Goal: Information Seeking & Learning: Understand process/instructions

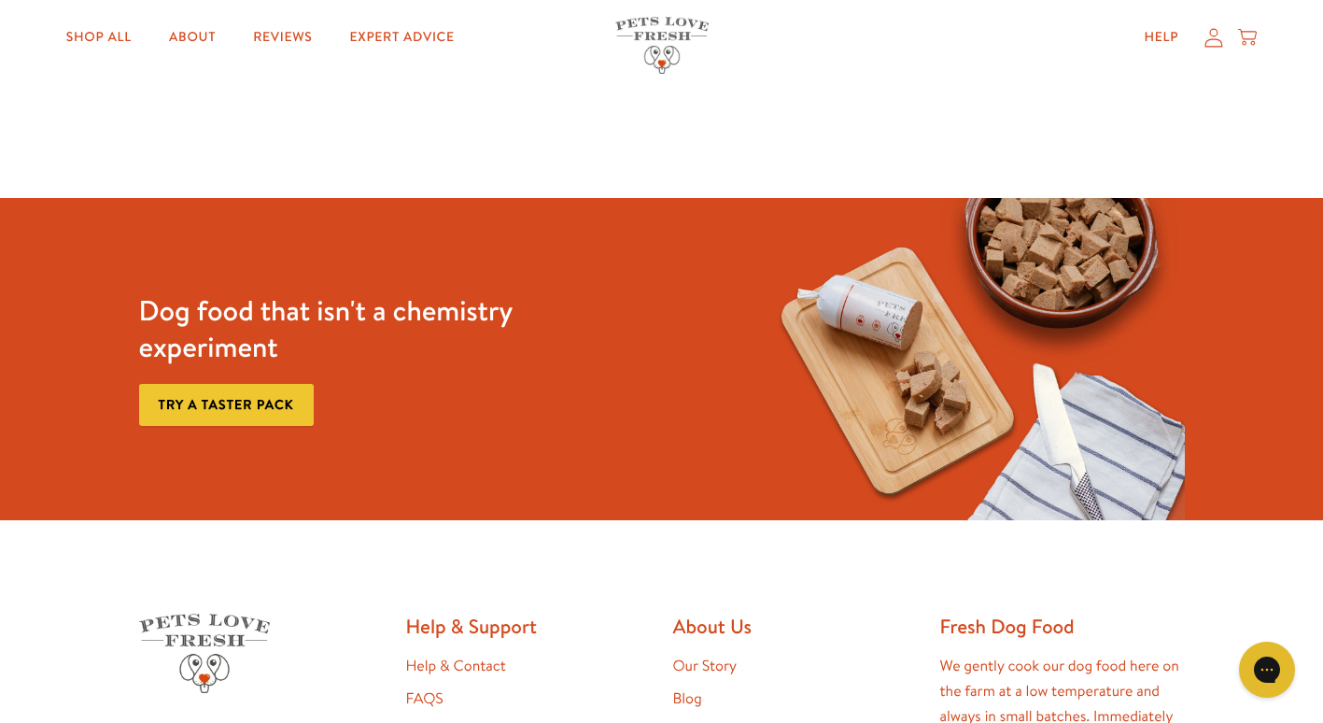
scroll to position [3213, 0]
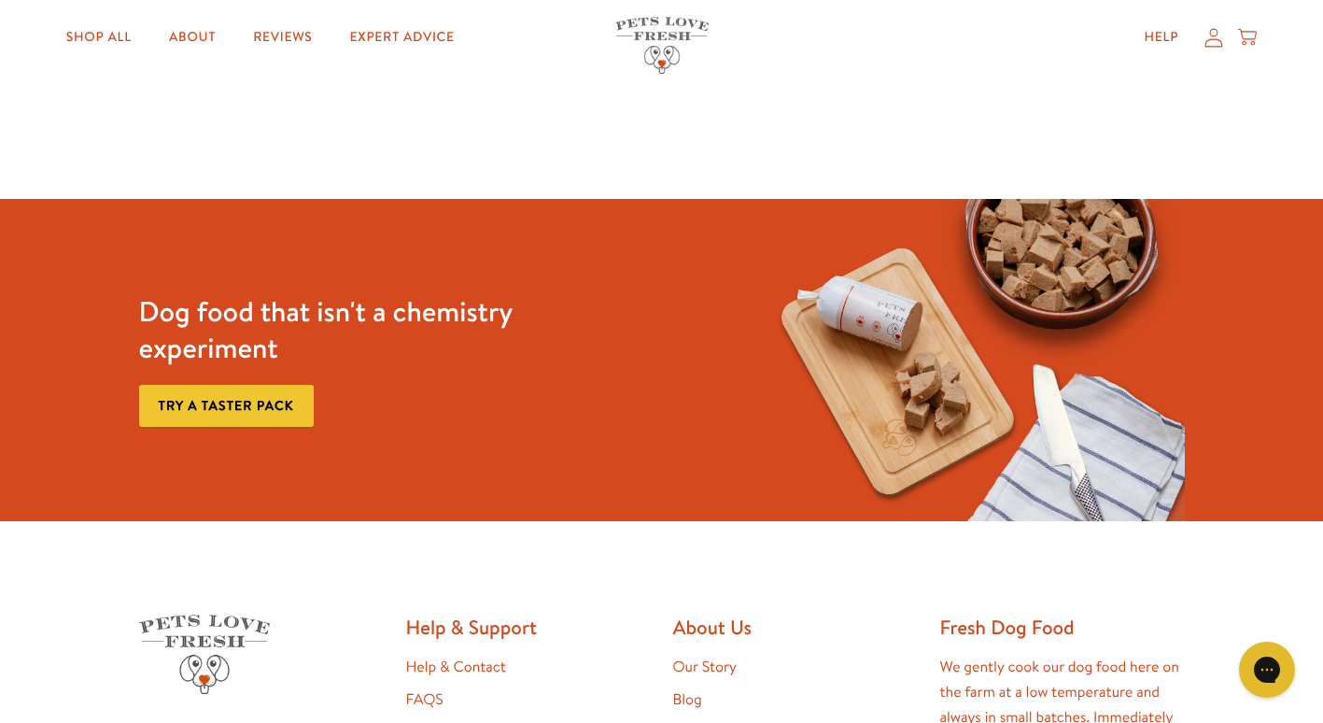
click at [227, 411] on link "Try a taster pack" at bounding box center [226, 406] width 175 height 42
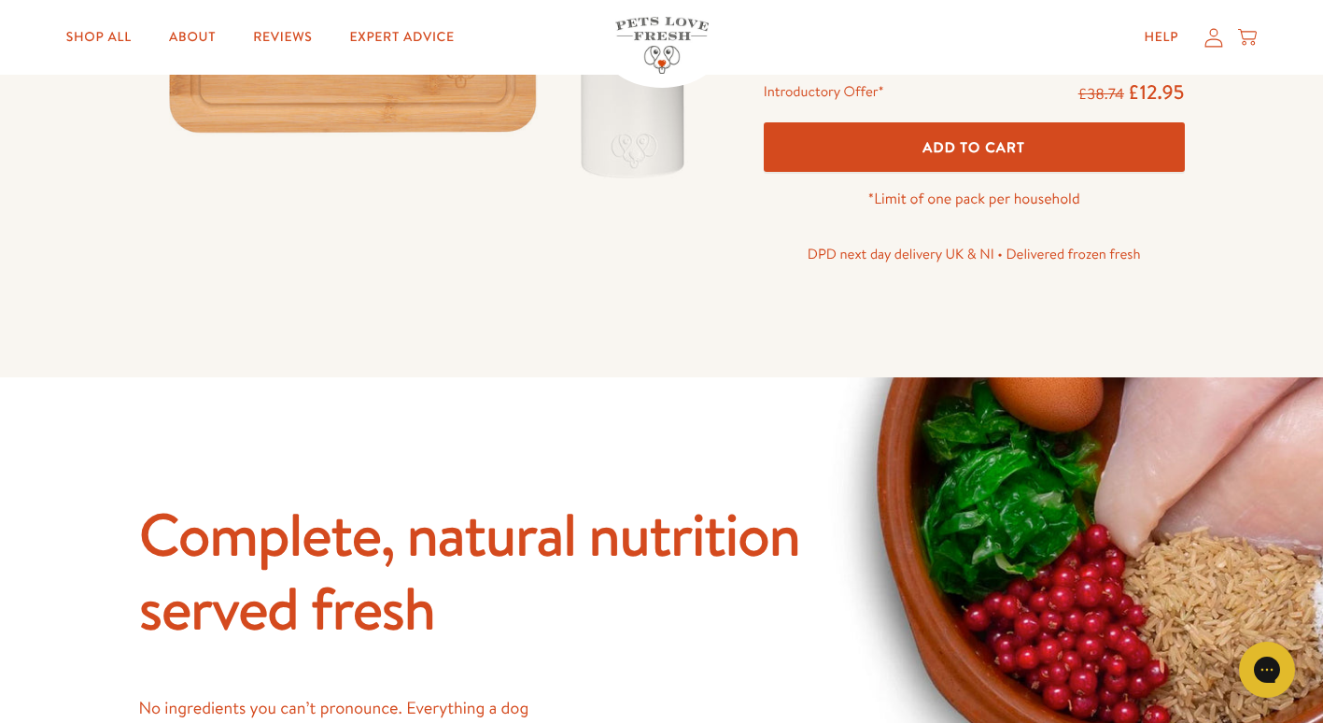
scroll to position [535, 0]
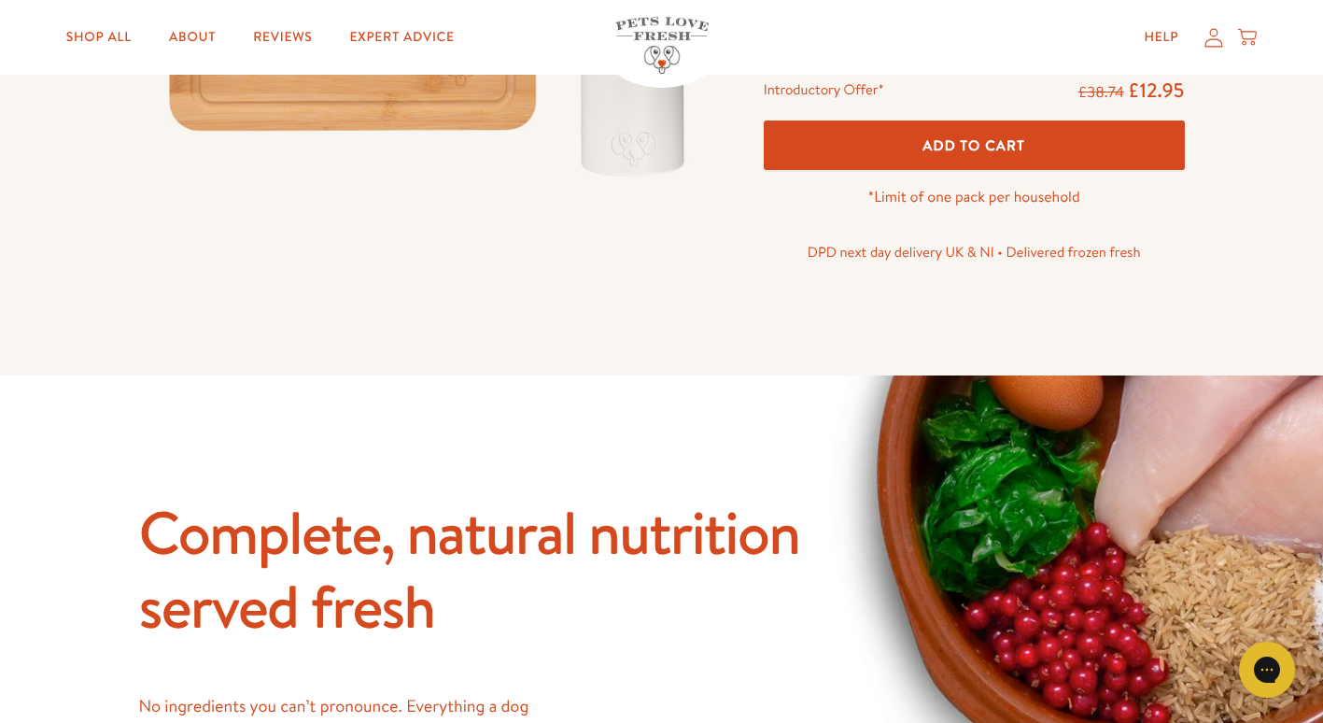
click at [937, 144] on span "Add To Cart" at bounding box center [973, 145] width 103 height 20
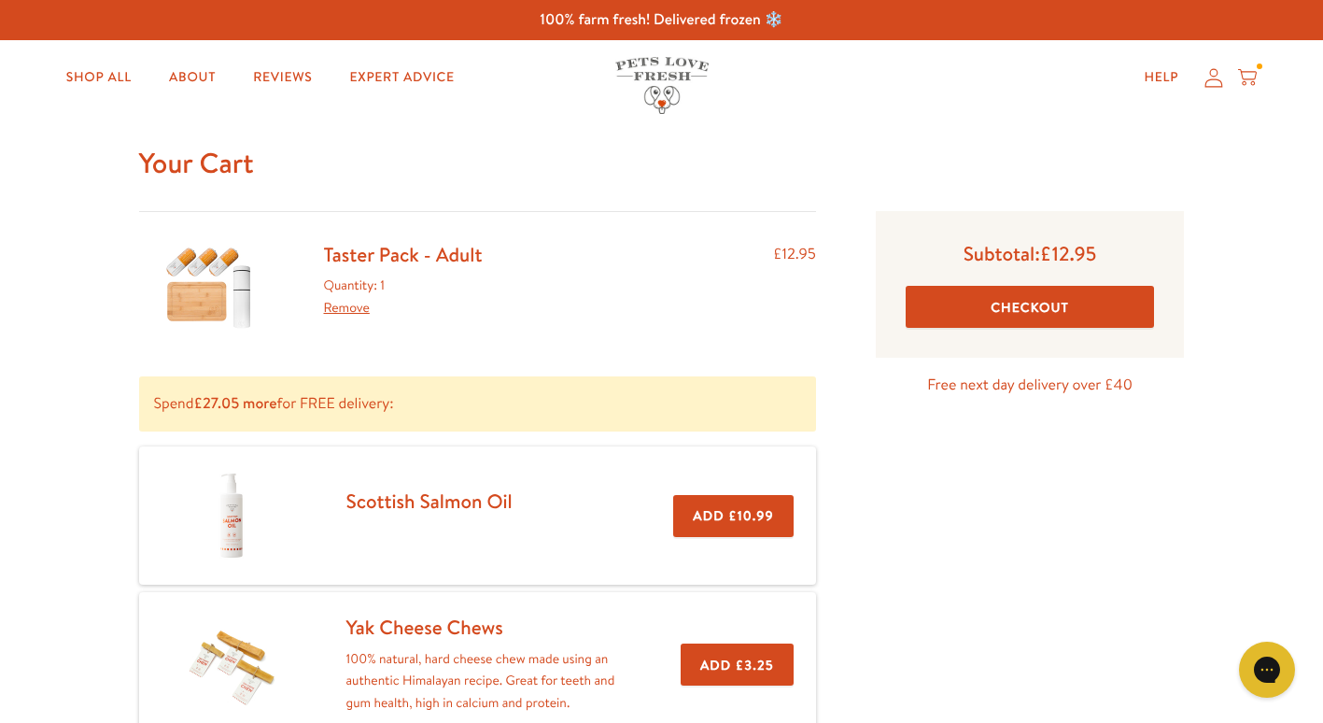
click at [719, 510] on button "Add £10.99" at bounding box center [732, 516] width 119 height 42
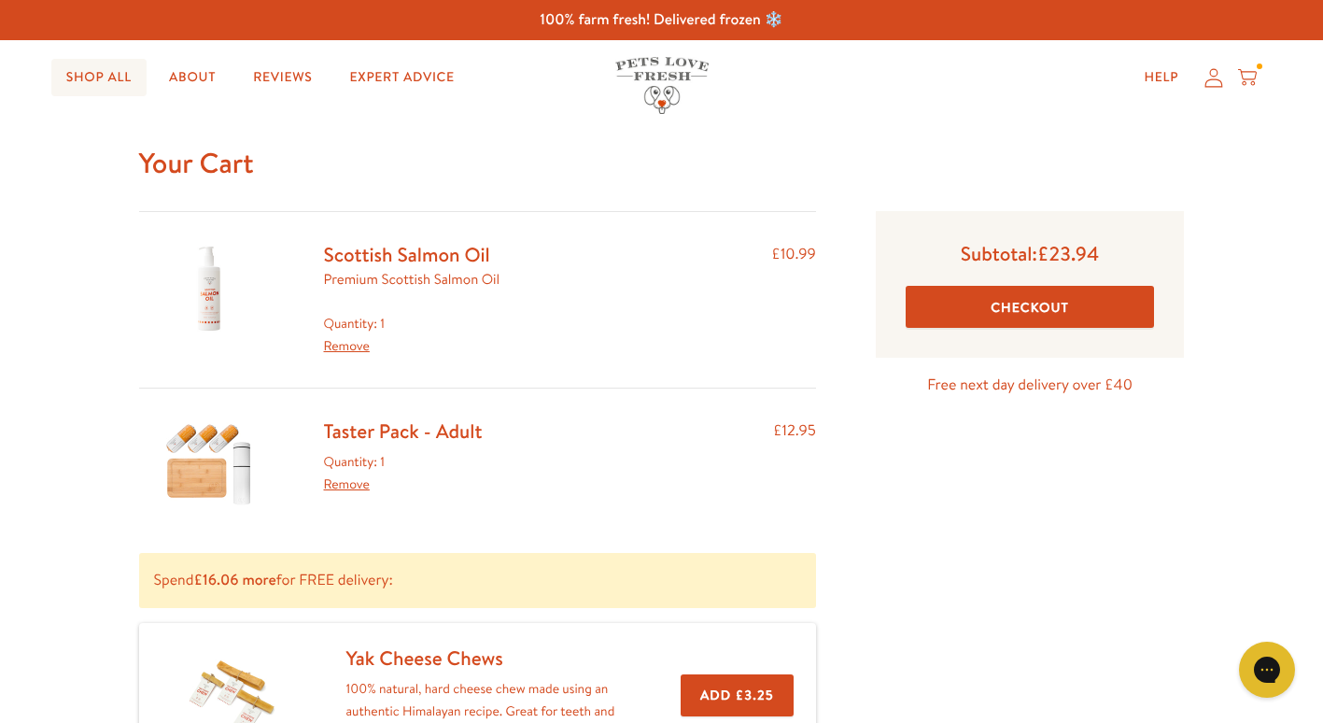
click at [125, 82] on link "Shop All" at bounding box center [98, 77] width 95 height 37
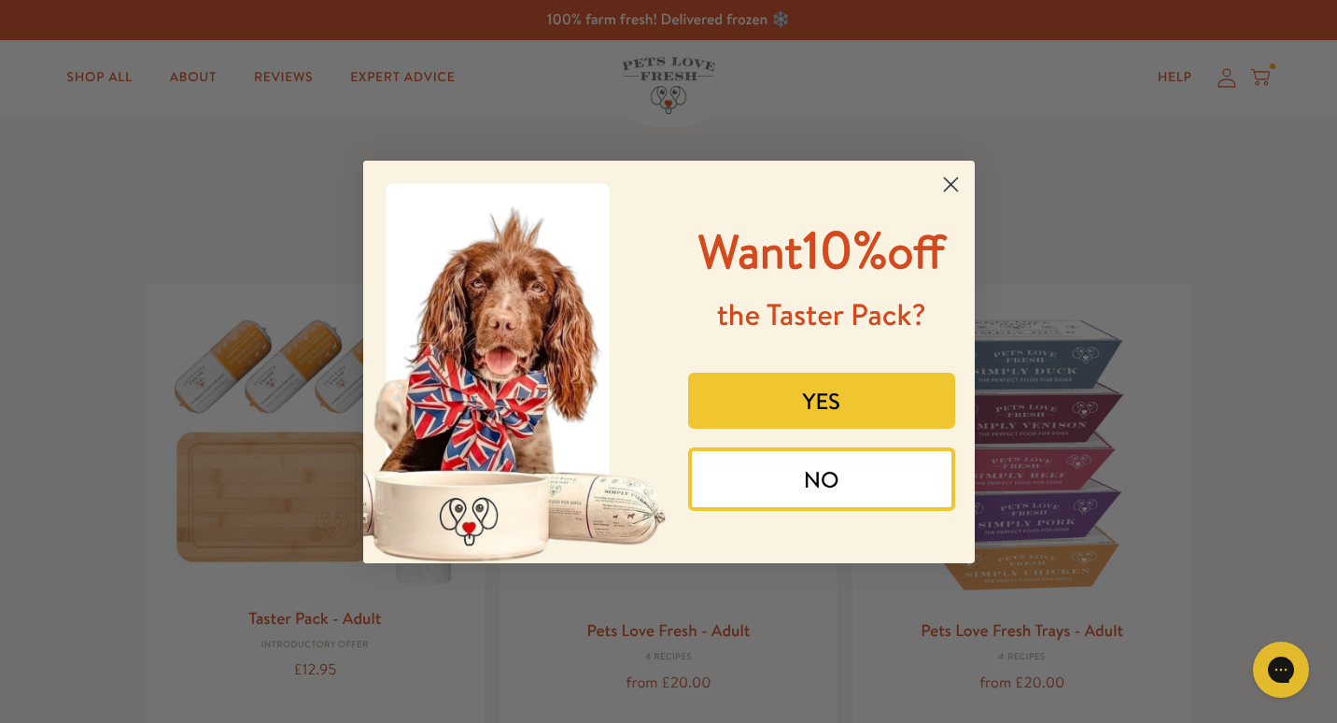
click at [833, 405] on button "YES" at bounding box center [821, 400] width 267 height 56
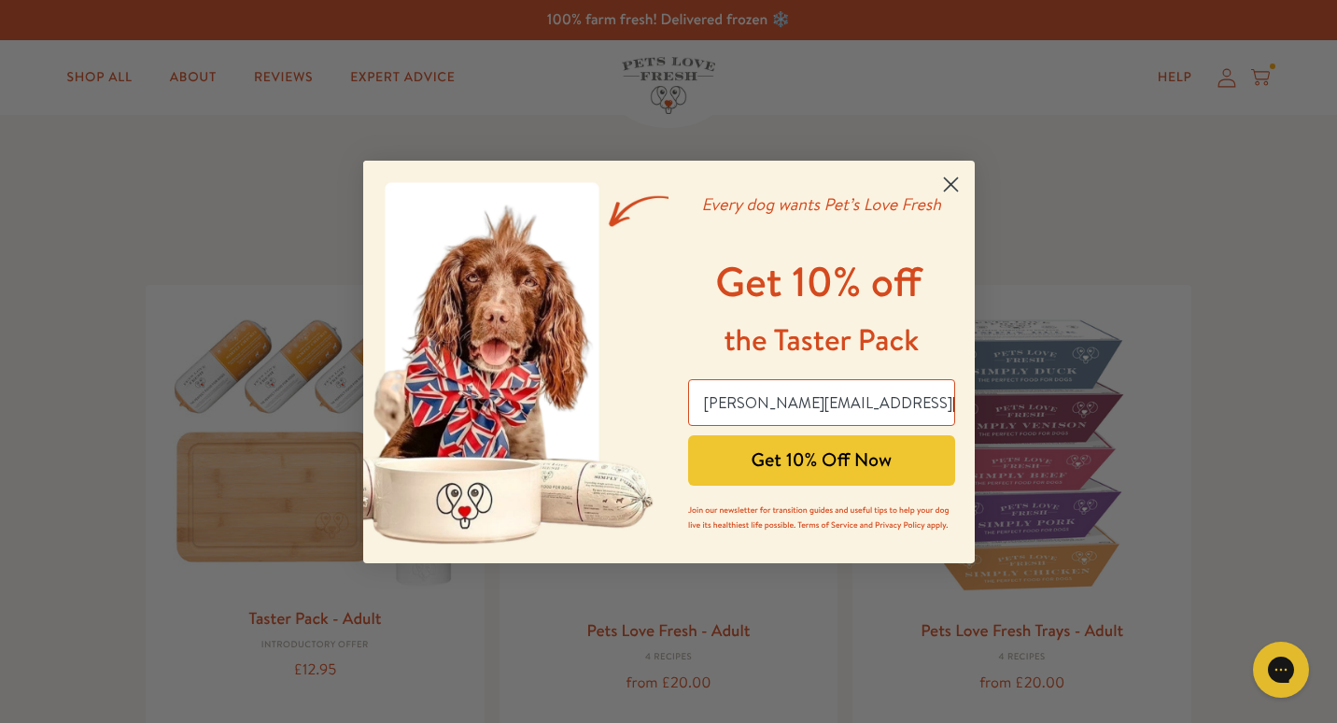
type input "[PERSON_NAME][EMAIL_ADDRESS][DOMAIN_NAME]"
click at [849, 457] on button "Get 10% Off Now" at bounding box center [821, 460] width 267 height 50
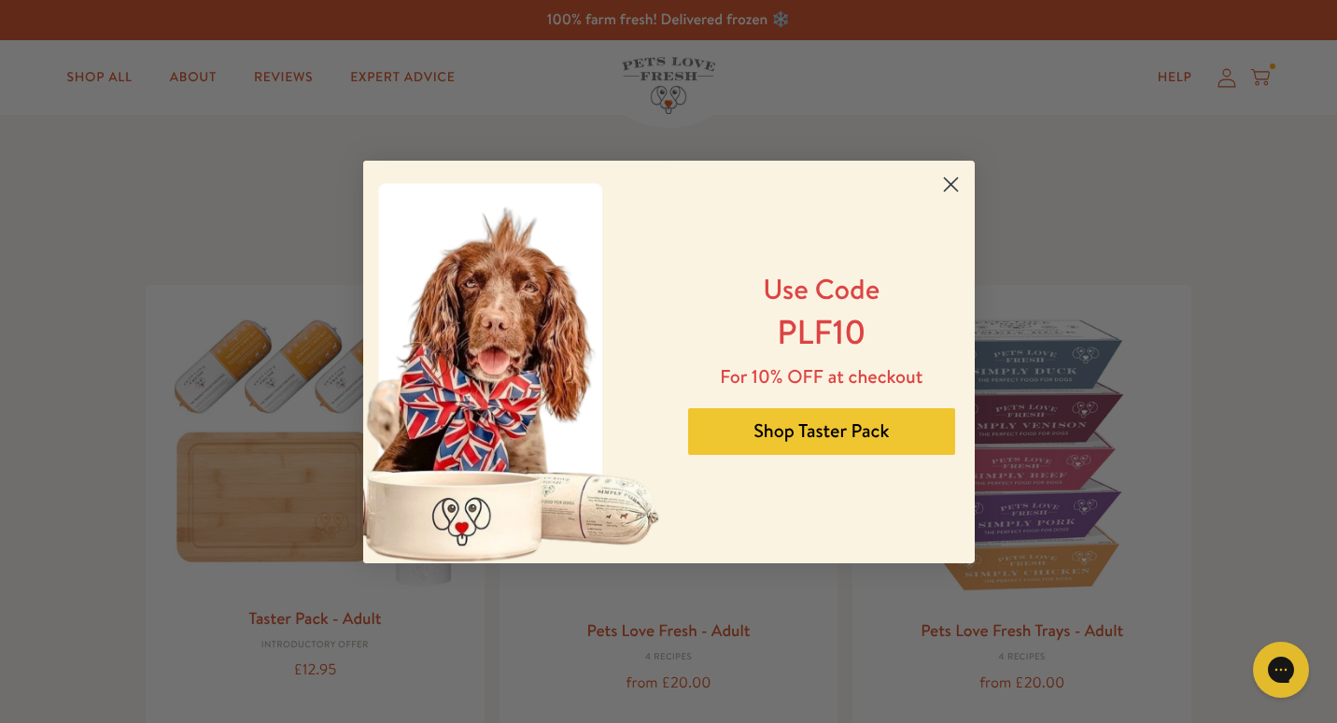
click at [960, 194] on circle "Close dialog" at bounding box center [950, 183] width 31 height 31
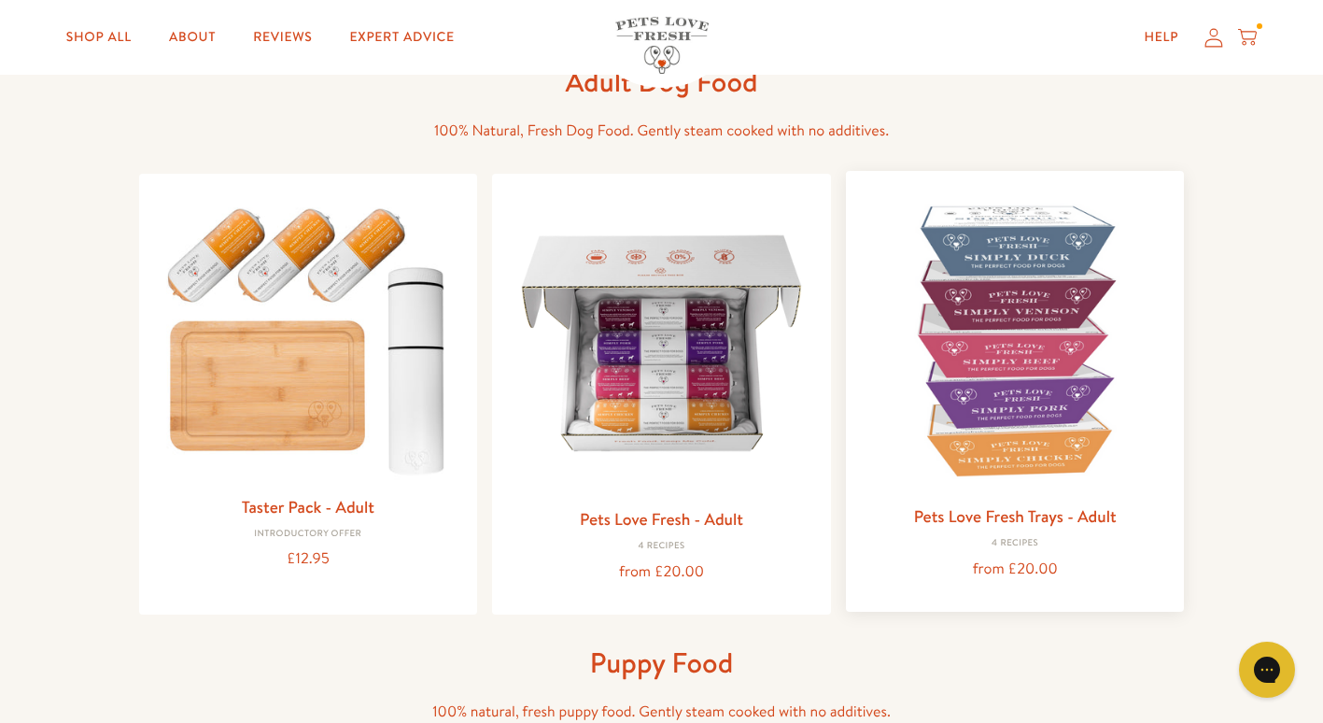
scroll to position [112, 0]
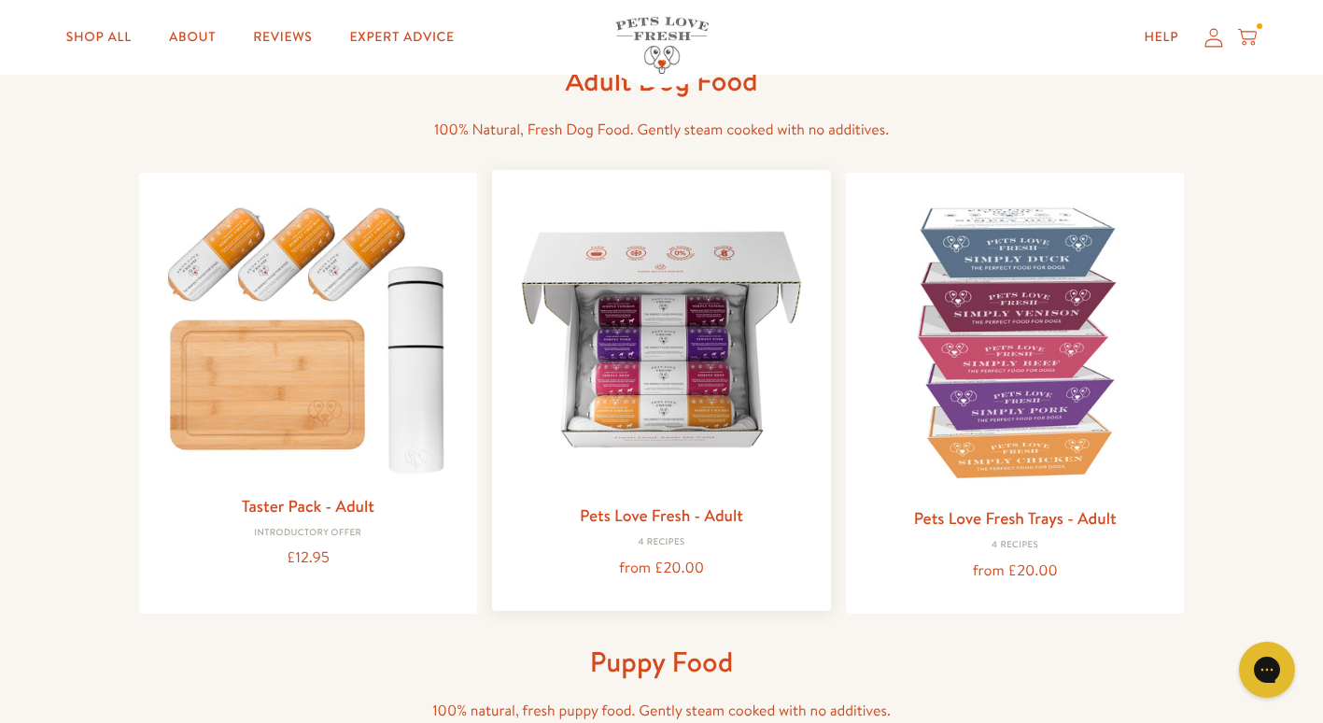
click at [690, 513] on link "Pets Love Fresh - Adult" at bounding box center [661, 514] width 163 height 23
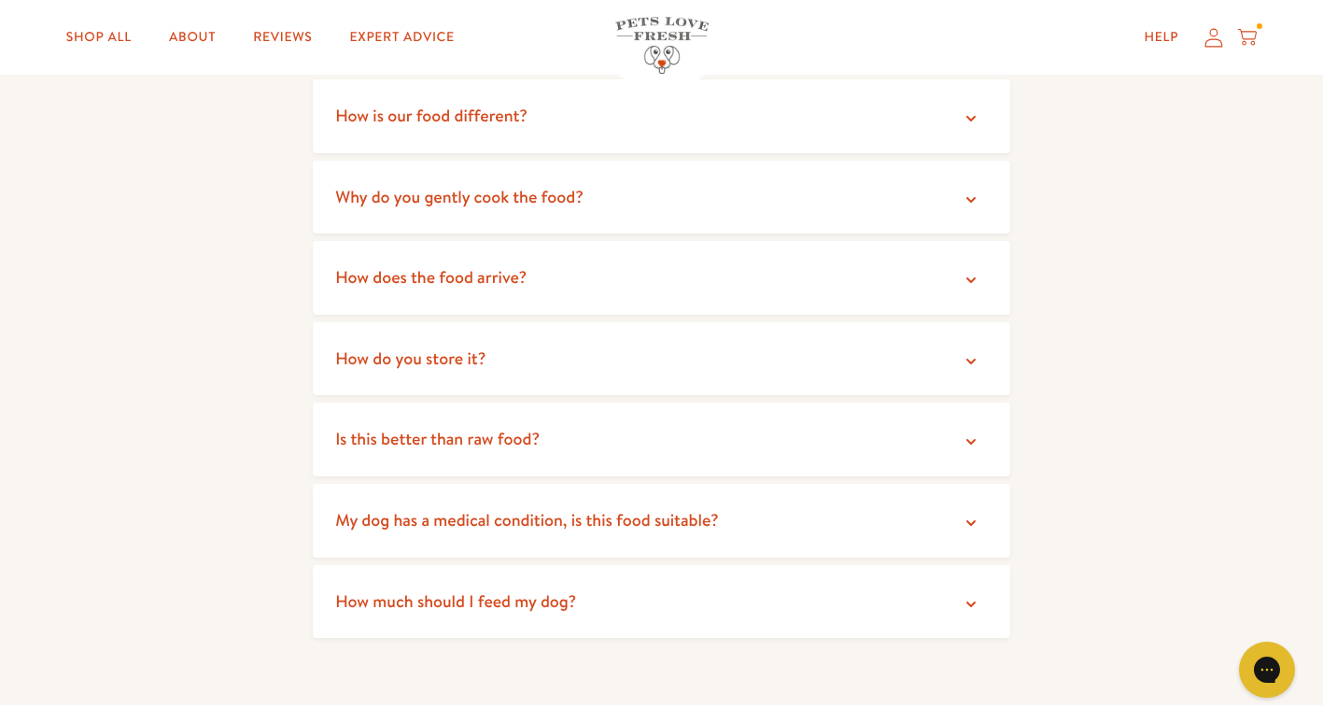
scroll to position [3289, 0]
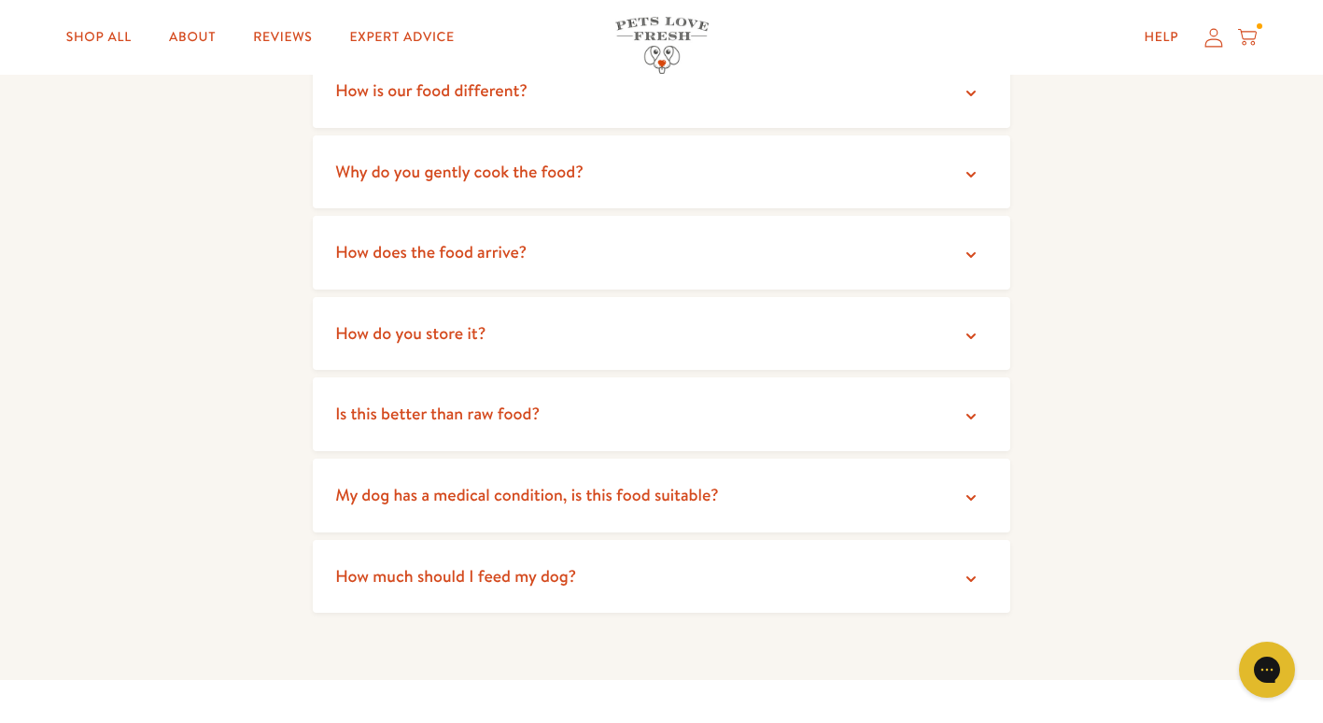
click at [513, 240] on span "How does the food arrive?" at bounding box center [430, 251] width 191 height 23
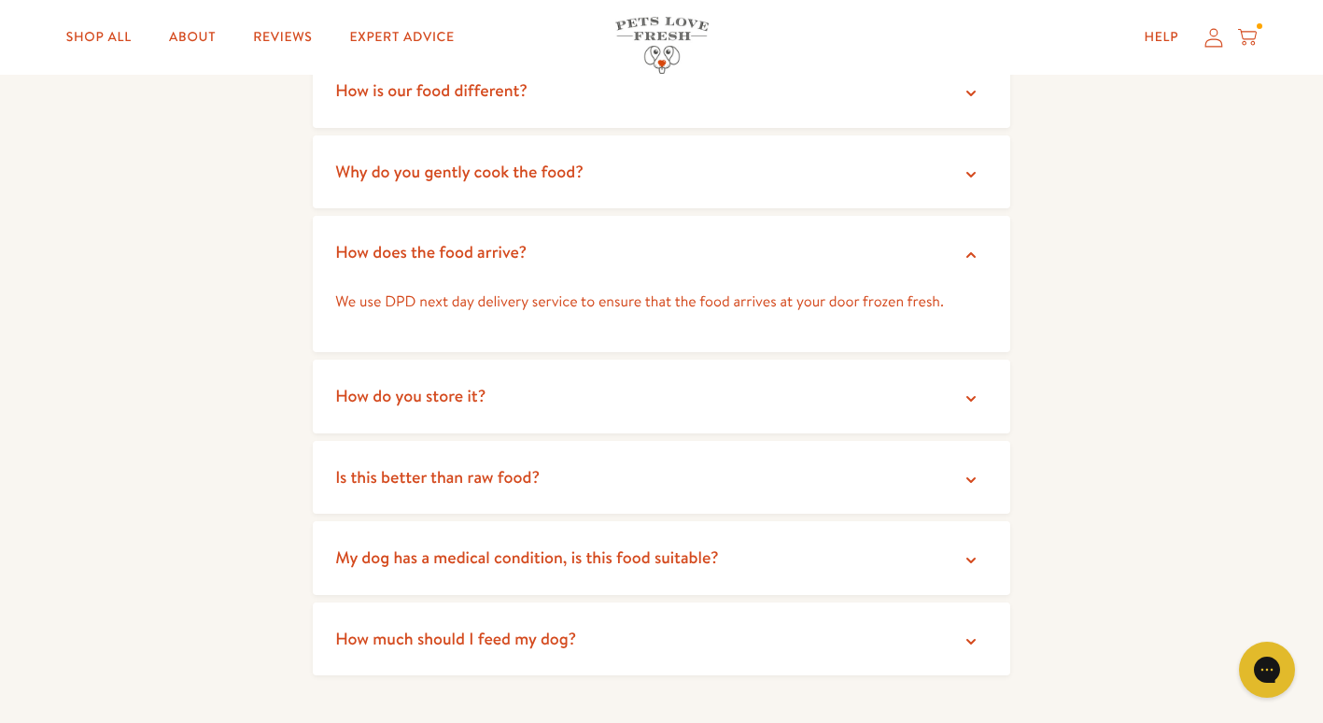
click at [515, 240] on span "How does the food arrive?" at bounding box center [430, 251] width 191 height 23
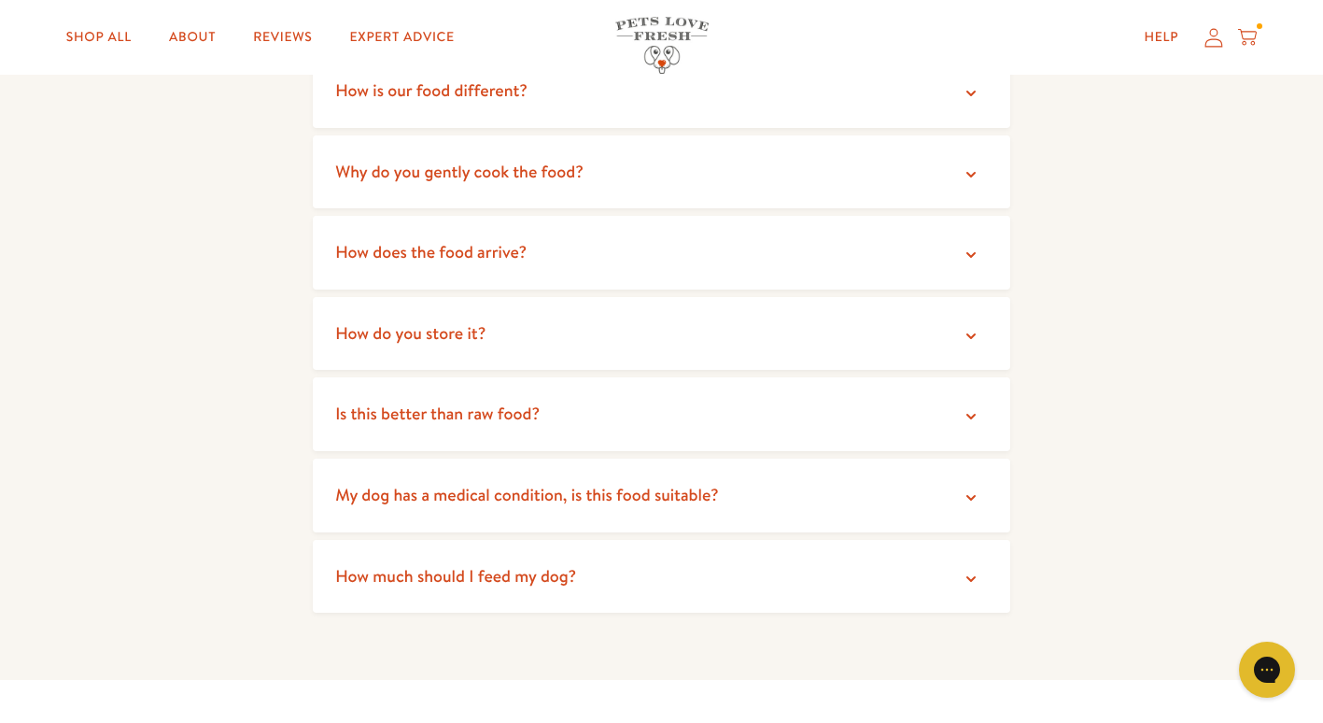
click at [512, 297] on summary "How do you store it?" at bounding box center [661, 334] width 697 height 74
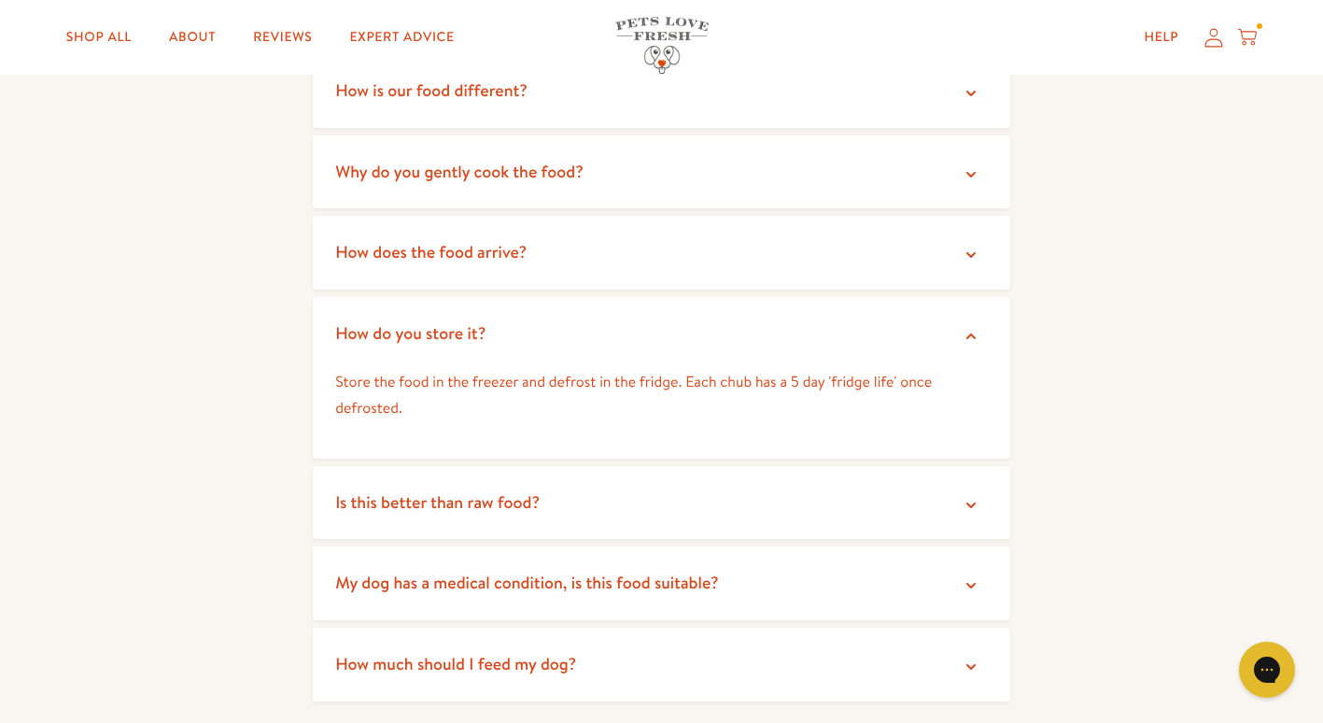
click at [524, 490] on summary "Is this better than raw food?" at bounding box center [661, 503] width 697 height 74
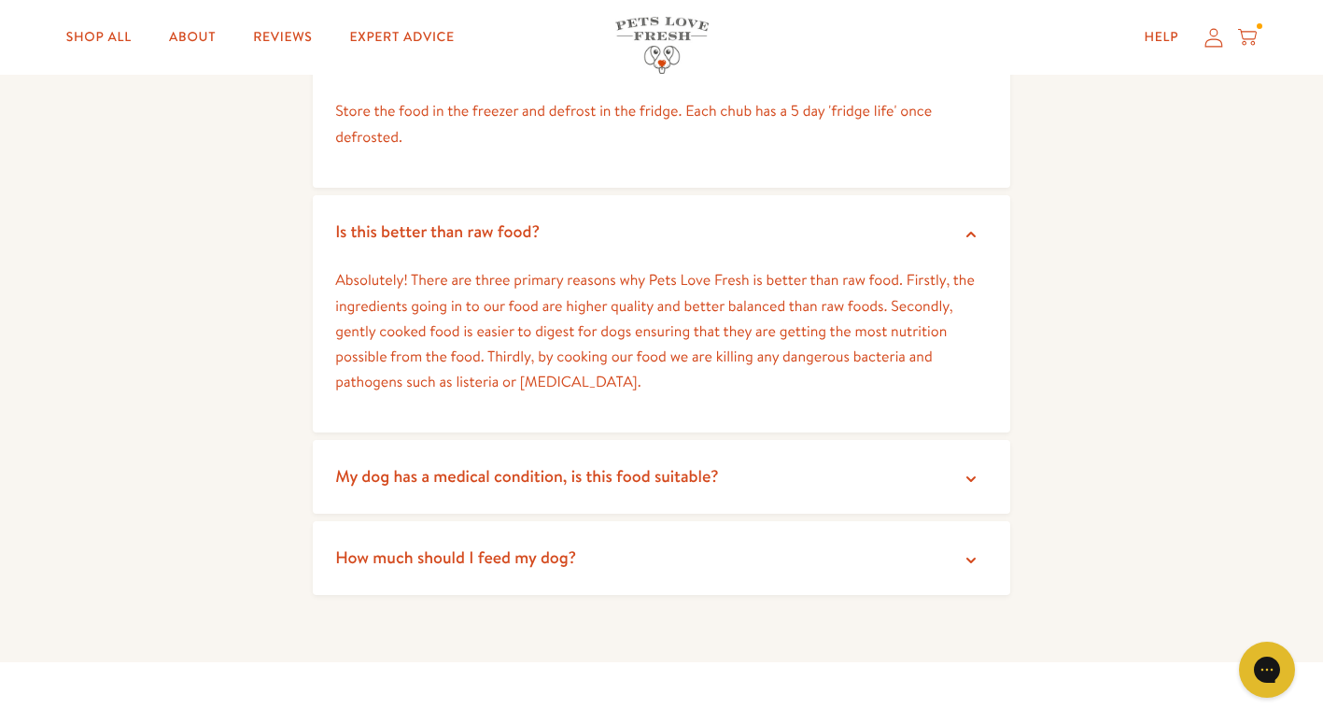
scroll to position [3561, 0]
click at [423, 544] on span "How much should I feed my dog?" at bounding box center [455, 555] width 241 height 23
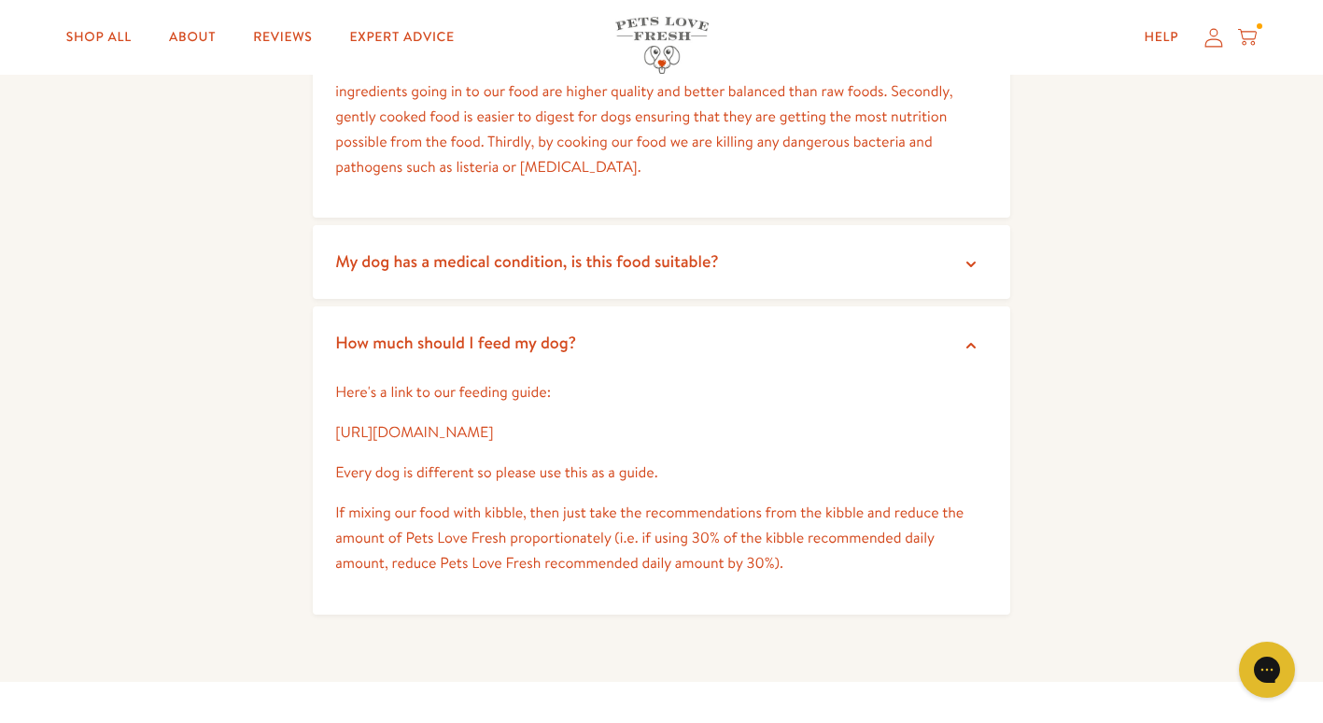
scroll to position [3776, 0]
click at [444, 420] on link "https://petslovefresh.com/pages/feeding-guide" at bounding box center [414, 430] width 158 height 21
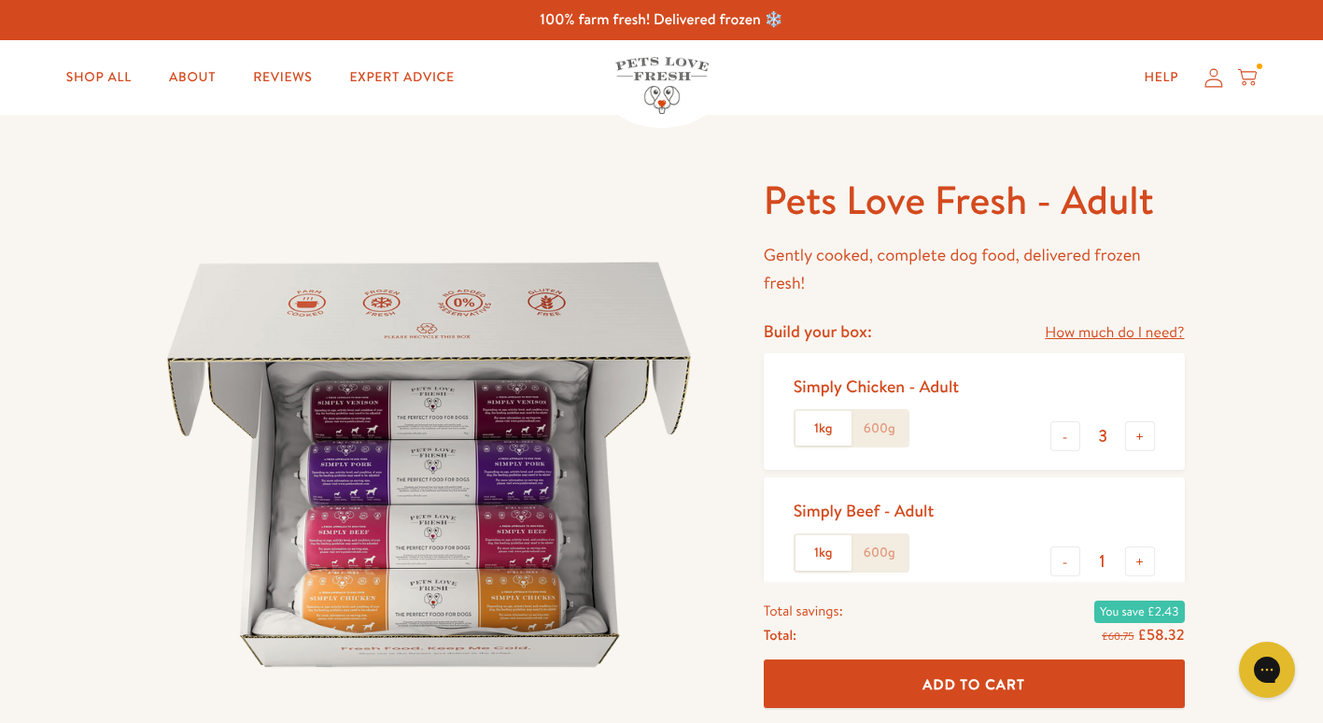
scroll to position [0, 0]
click at [128, 192] on div "Pets Love Fresh - Adult Gently cooked, complete dog food, delivered frozen fres…" at bounding box center [661, 730] width 1323 height 1230
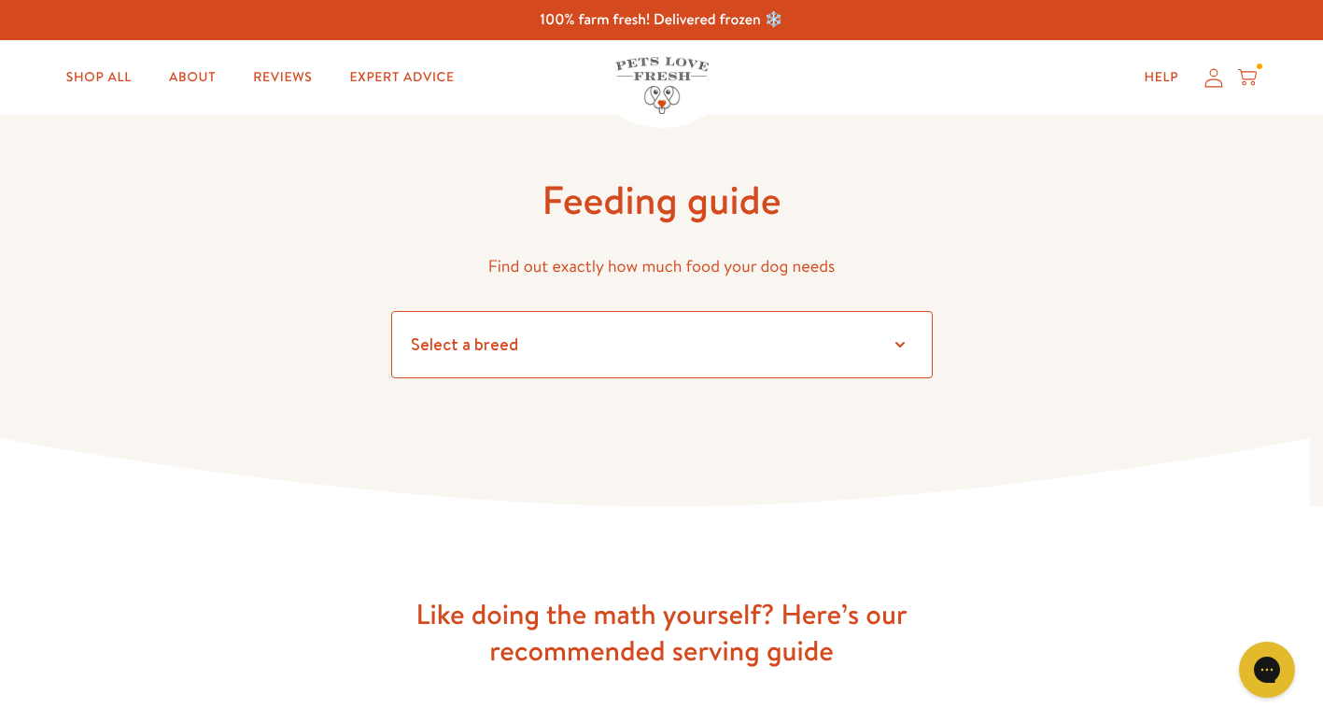
click at [494, 327] on select "Select a breed Affenpinscher Afghan hound Airedale terrier Akita Alaskan Malamu…" at bounding box center [661, 344] width 541 height 67
select select "22"
click at [391, 311] on select "Select a breed Affenpinscher Afghan hound Airedale terrier Akita Alaskan Malamu…" at bounding box center [661, 344] width 541 height 67
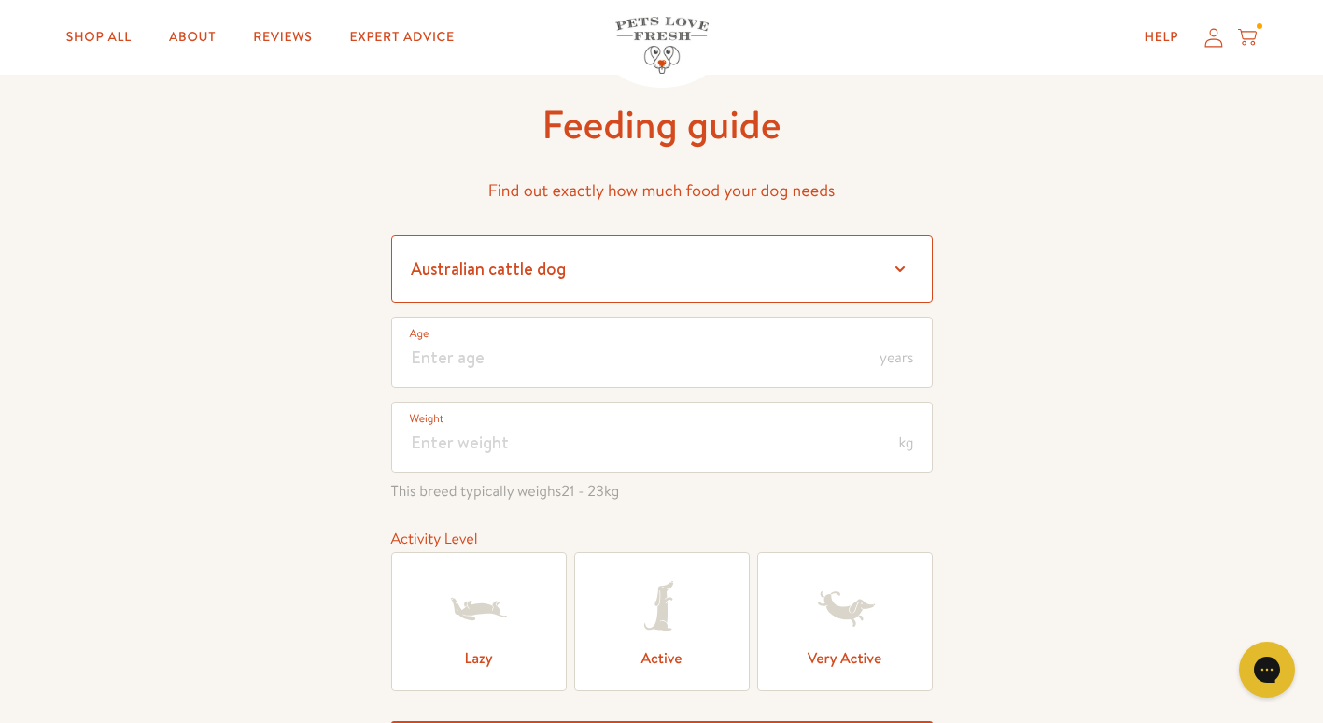
scroll to position [77, 0]
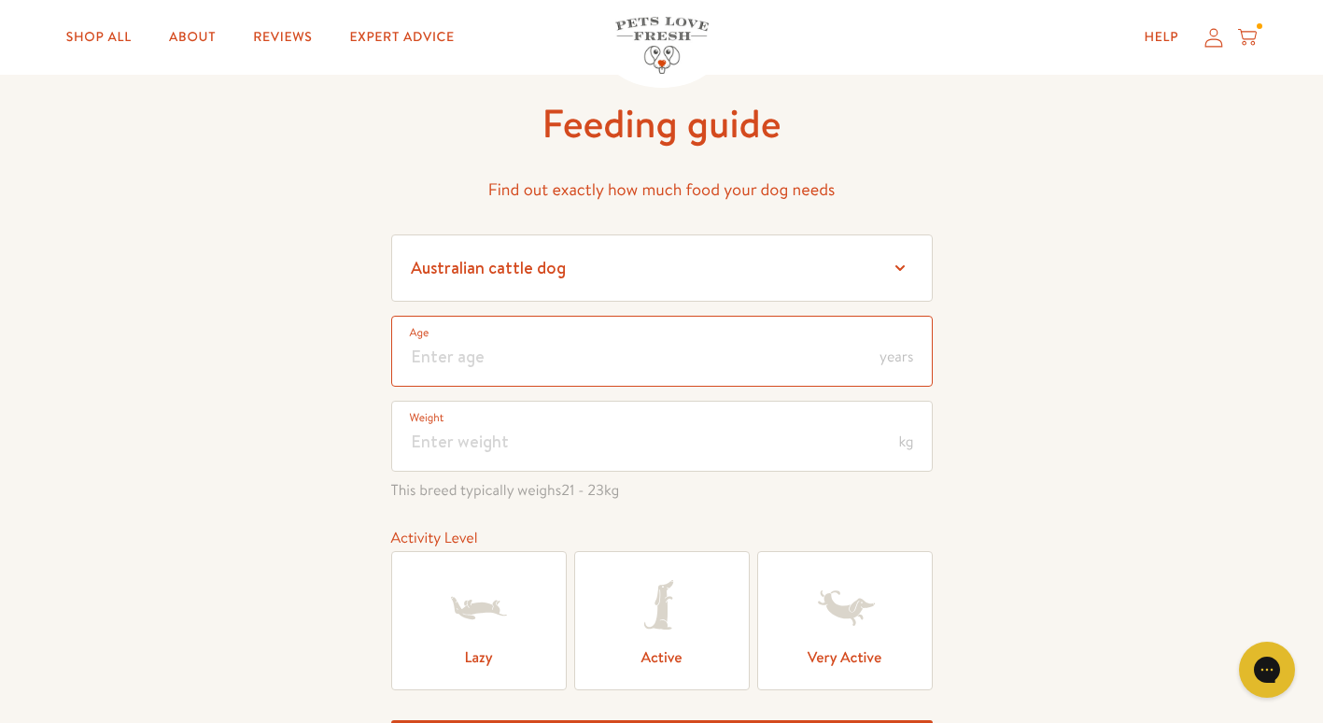
click at [519, 350] on input "number" at bounding box center [661, 351] width 541 height 71
type input "3"
click at [532, 428] on input "number" at bounding box center [661, 436] width 541 height 71
type input "24"
click at [280, 440] on div "Feeding guide Find out exactly how much food your dog needs Select a breed Affe…" at bounding box center [661, 456] width 1323 height 837
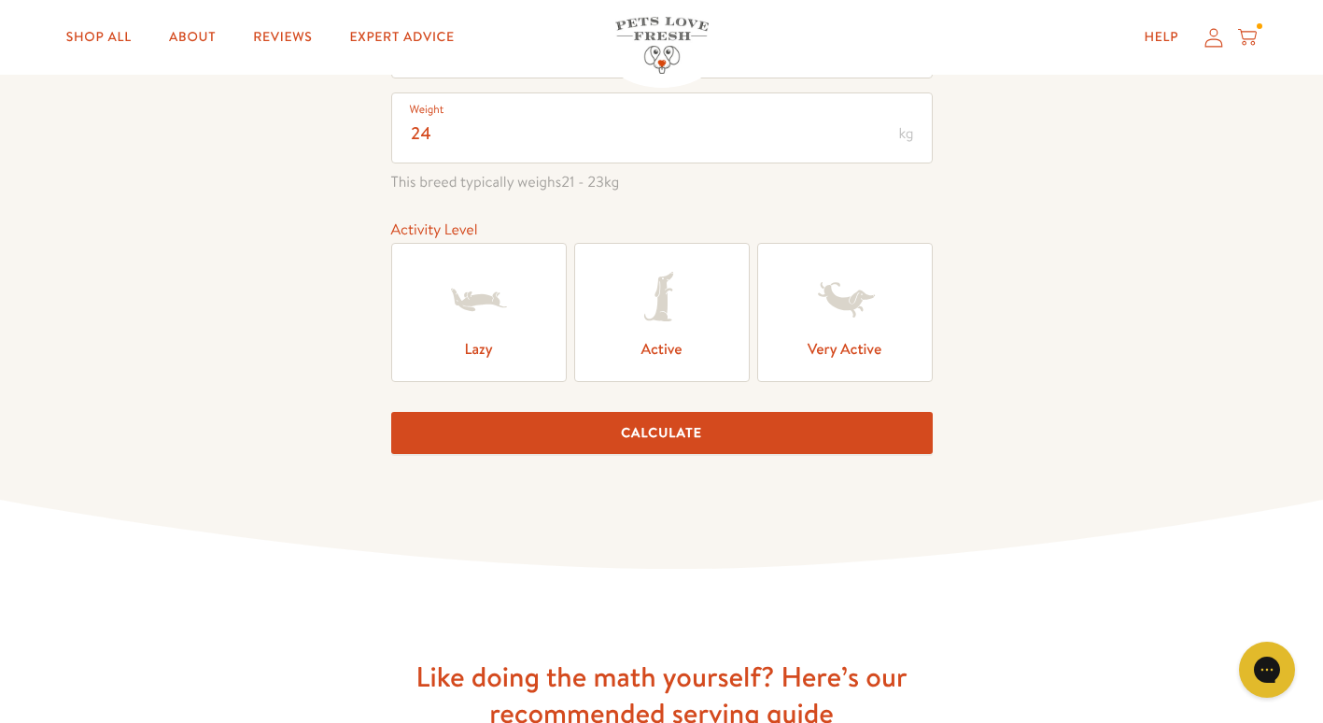
scroll to position [391, 0]
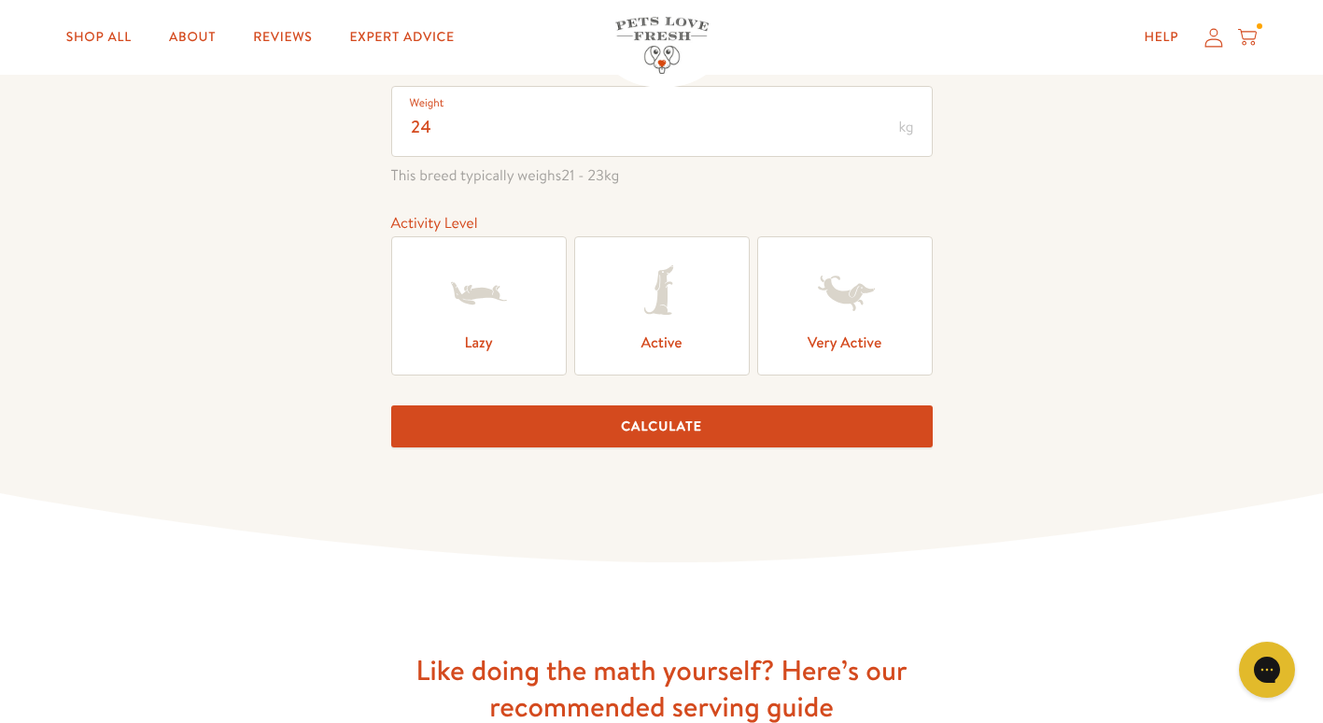
click at [880, 294] on icon at bounding box center [845, 293] width 75 height 75
click at [0, 0] on input "Very Active" at bounding box center [0, 0] width 0 height 0
click at [675, 423] on button "Calculate" at bounding box center [661, 426] width 541 height 42
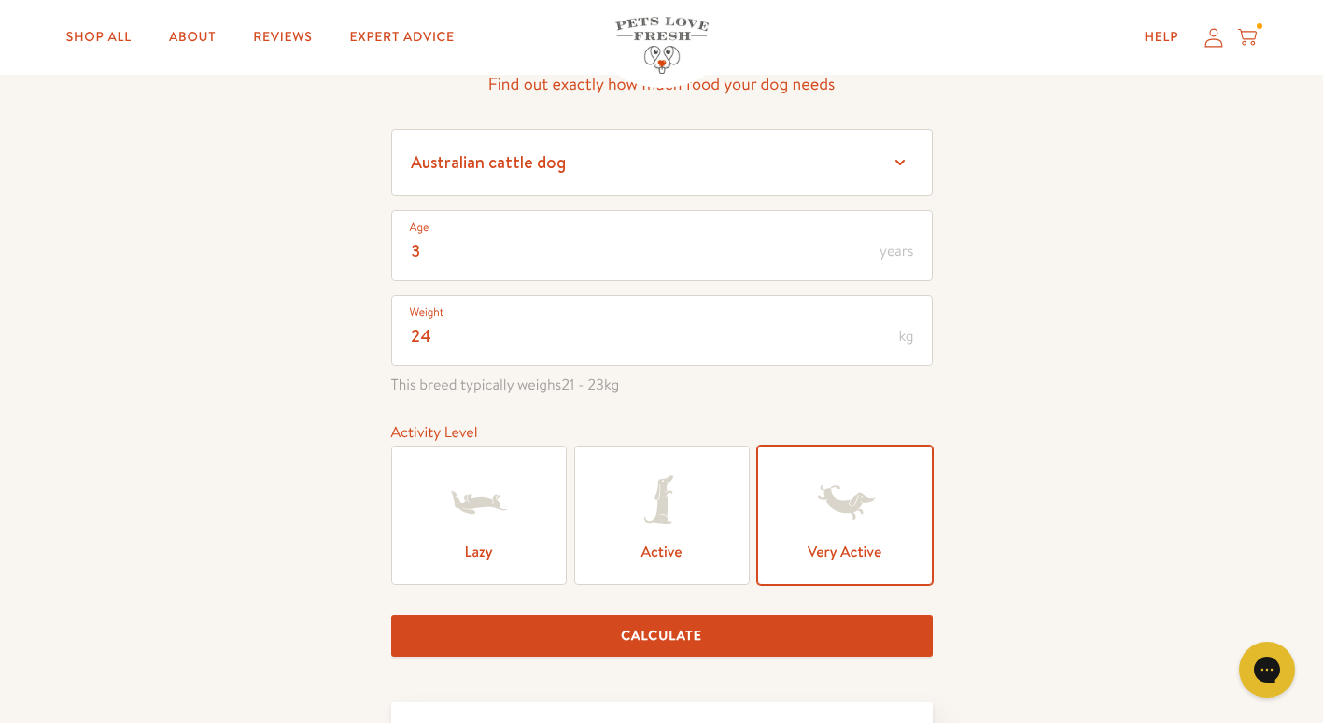
scroll to position [0, 0]
